Goal: Task Accomplishment & Management: Use online tool/utility

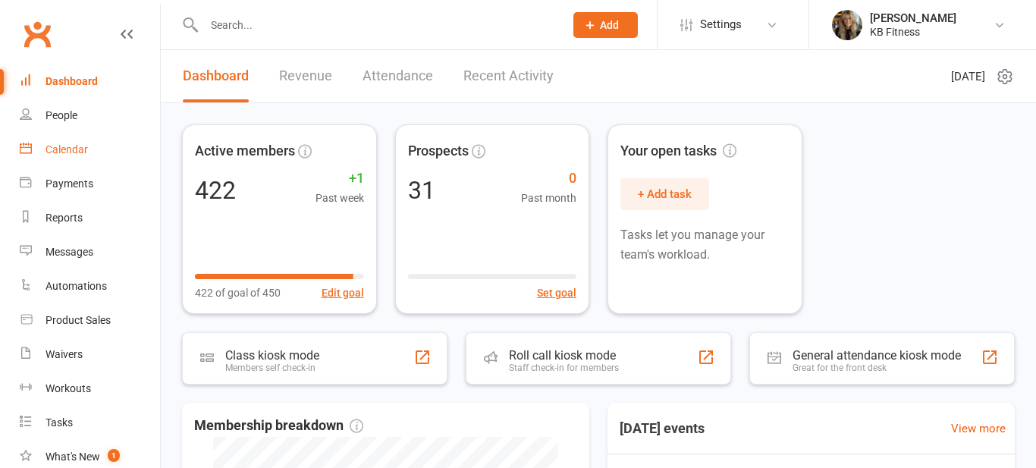
click at [63, 155] on div "Calendar" at bounding box center [66, 149] width 42 height 12
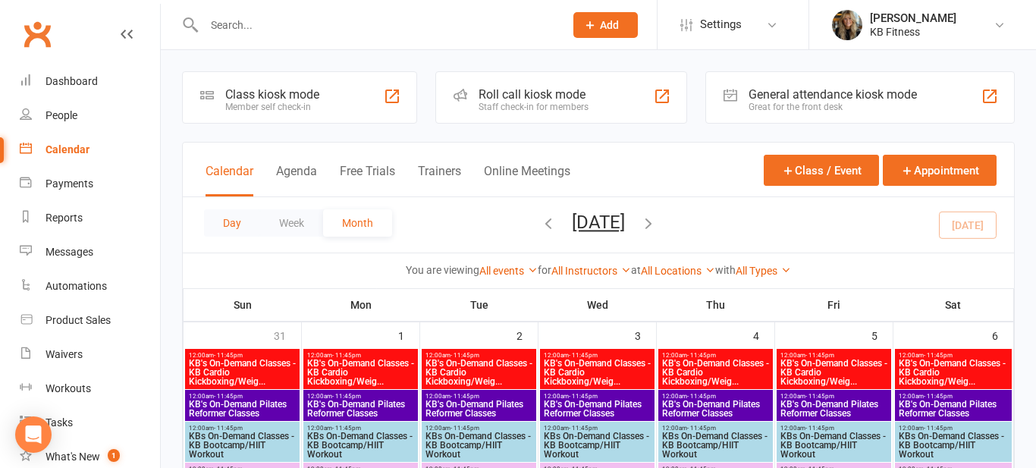
click at [230, 222] on button "Day" at bounding box center [232, 222] width 56 height 27
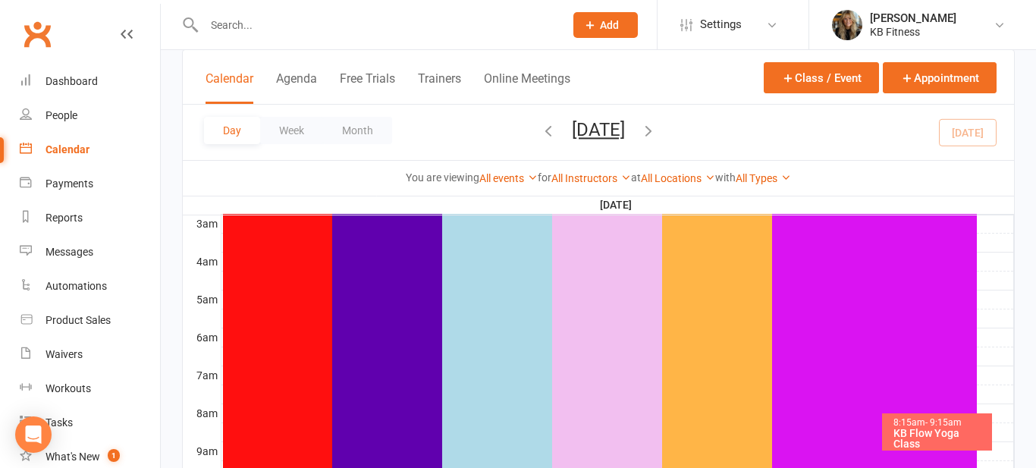
scroll to position [240, 0]
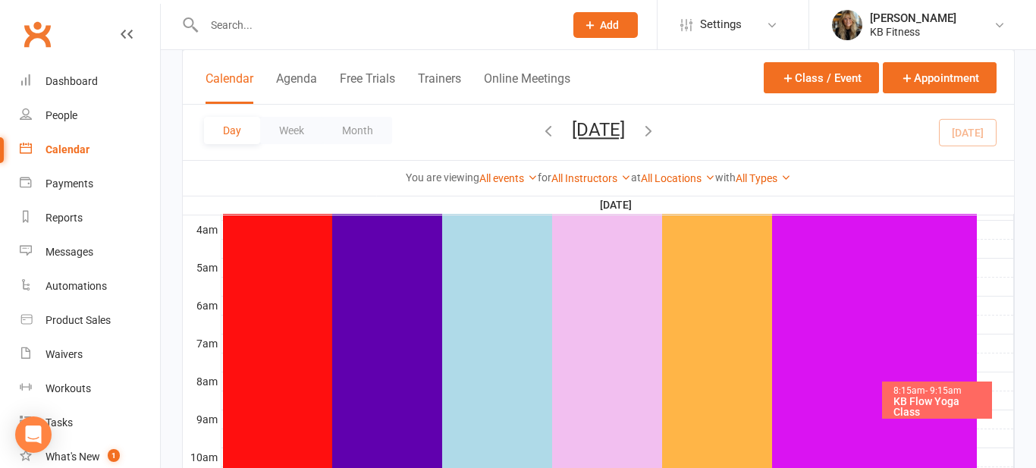
click at [911, 401] on div "KB Flow Yoga Class" at bounding box center [940, 406] width 96 height 21
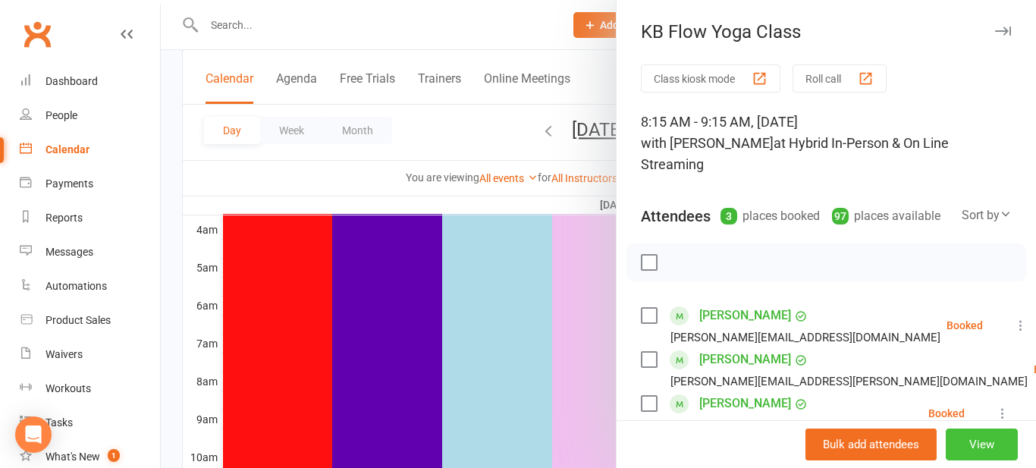
click at [986, 439] on button "View" at bounding box center [981, 444] width 72 height 32
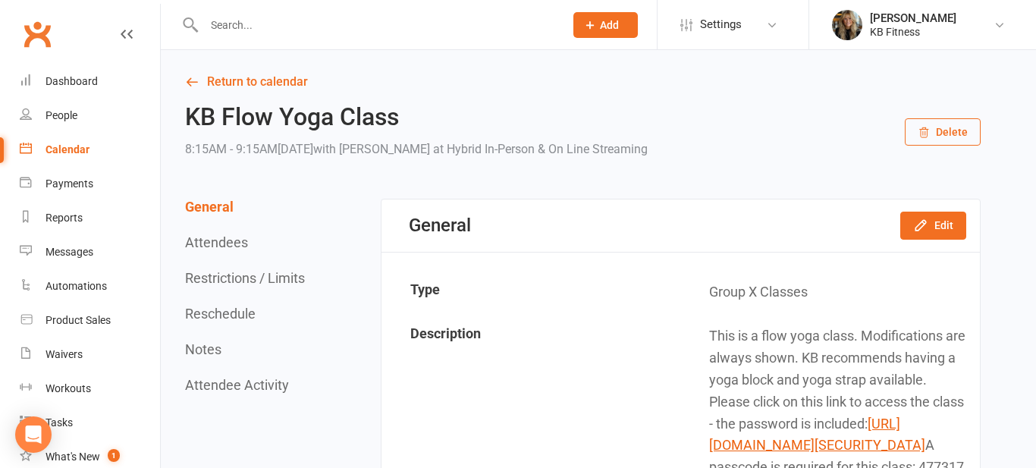
scroll to position [24, 0]
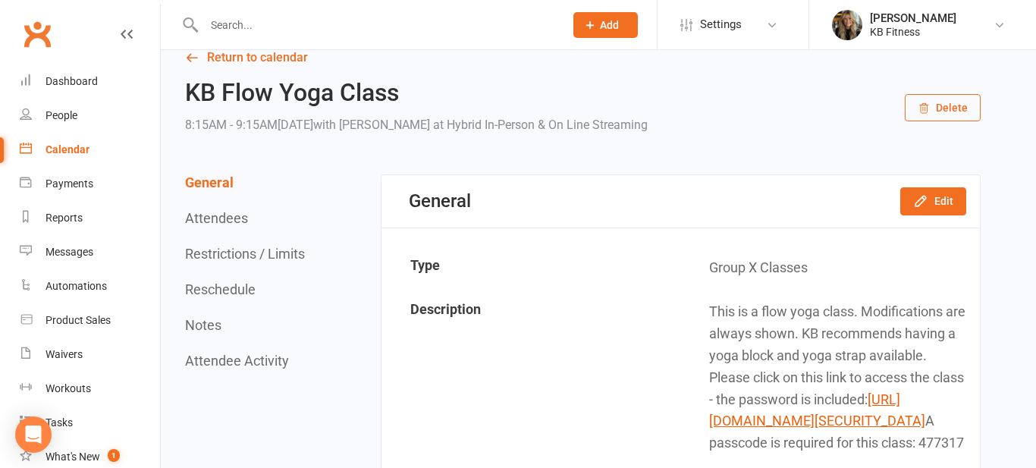
click at [745, 428] on td "This is a flow yoga class. Modifications are always shown. KB recommends having…" at bounding box center [830, 377] width 297 height 174
click at [766, 425] on link "[URL][DOMAIN_NAME][SECURITY_DATA]" at bounding box center [817, 410] width 216 height 38
